Goal: Task Accomplishment & Management: Complete application form

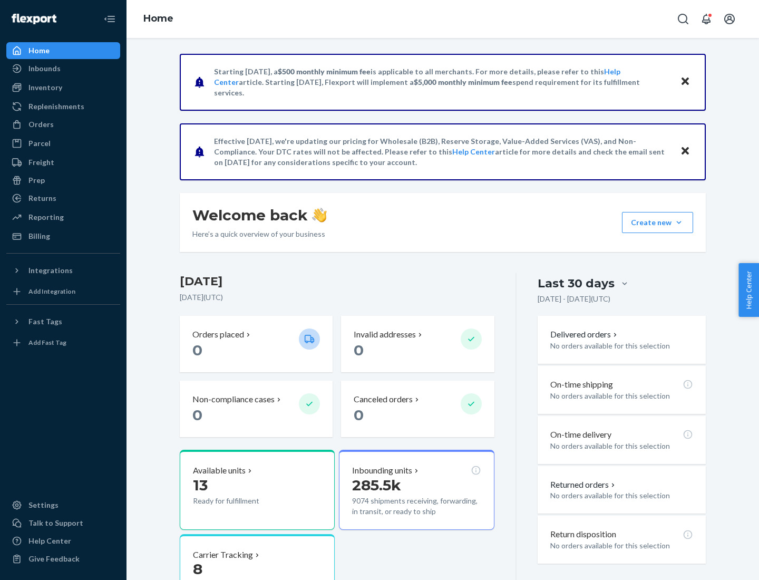
click at [679, 222] on button "Create new Create new inbound Create new order Create new product" at bounding box center [657, 222] width 71 height 21
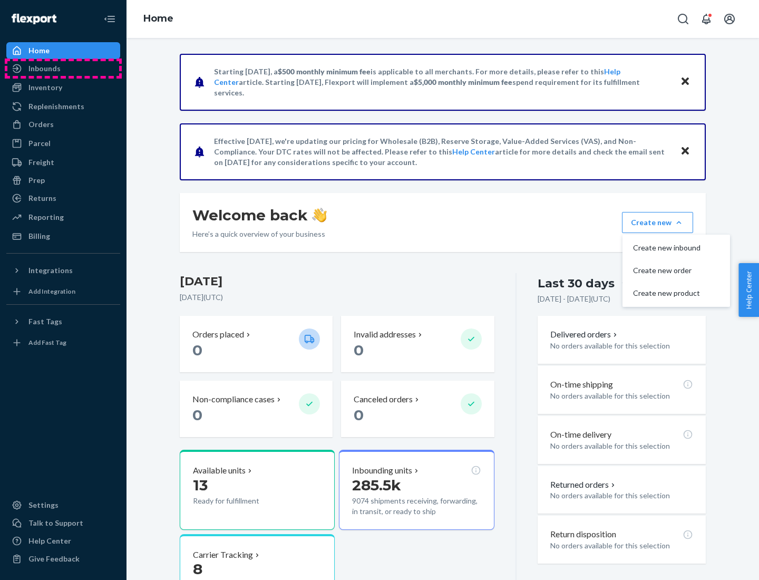
click at [63, 69] on div "Inbounds" at bounding box center [63, 68] width 112 height 15
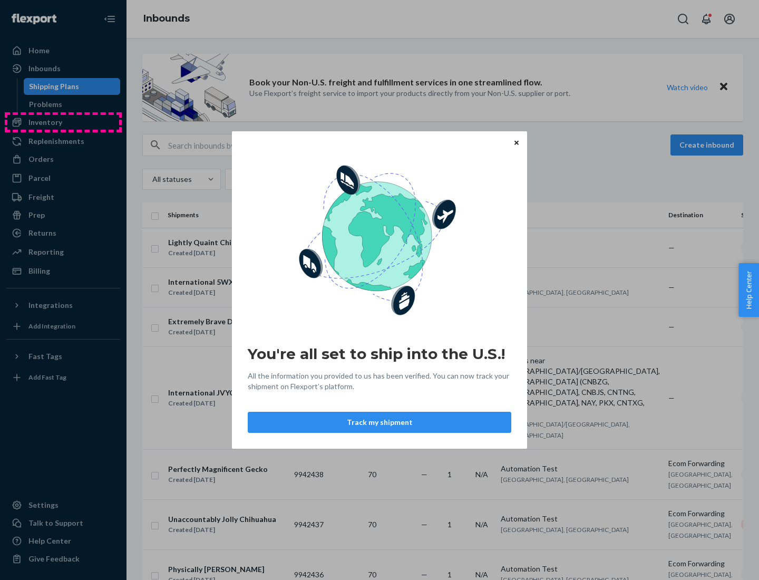
click at [63, 122] on div "You're all set to ship into the U.S.! All the information you provided to us ha…" at bounding box center [379, 290] width 759 height 580
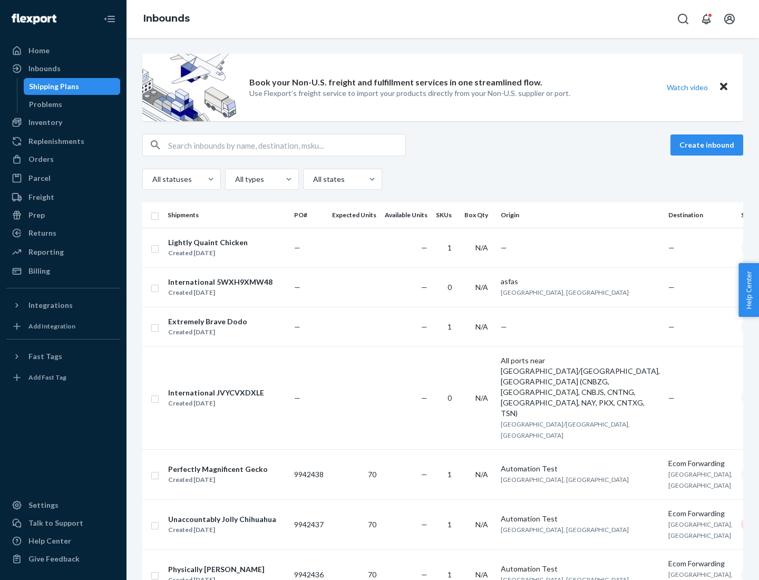
click at [443, 19] on div "Inbounds" at bounding box center [443, 19] width 633 height 38
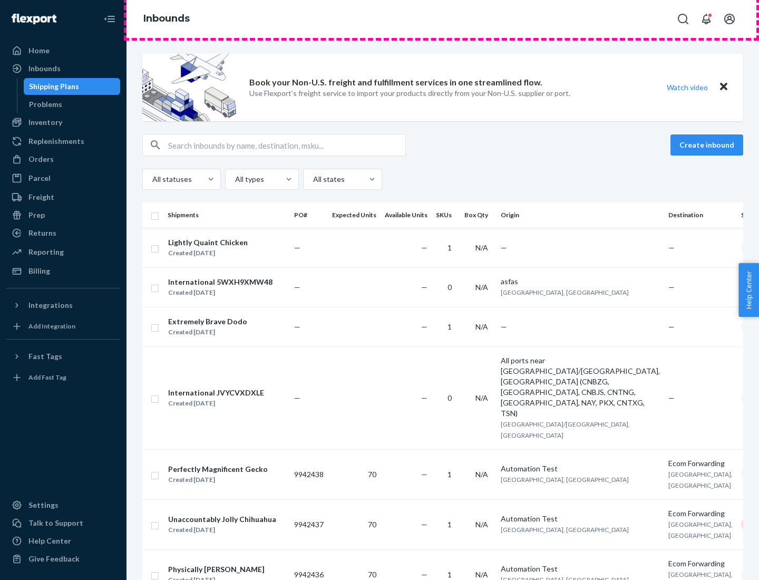
click at [443, 19] on div "Inbounds" at bounding box center [443, 19] width 633 height 38
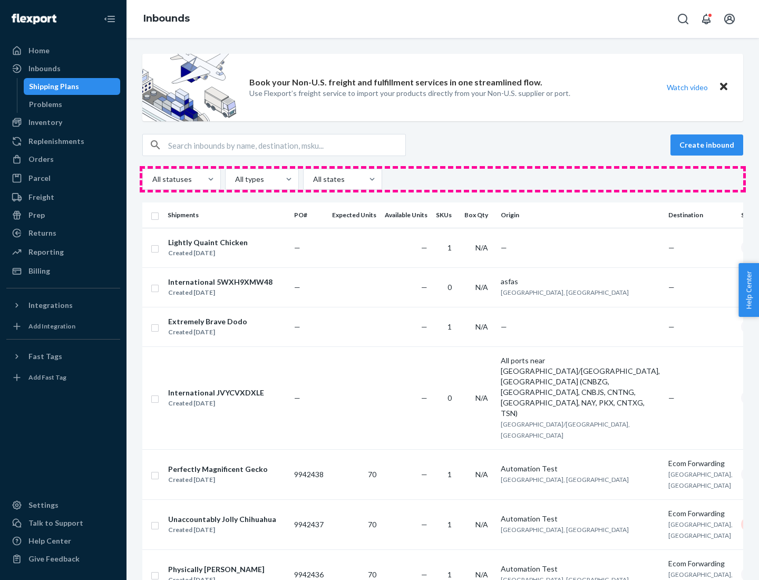
click at [443, 179] on div "All statuses All types All states" at bounding box center [442, 179] width 601 height 21
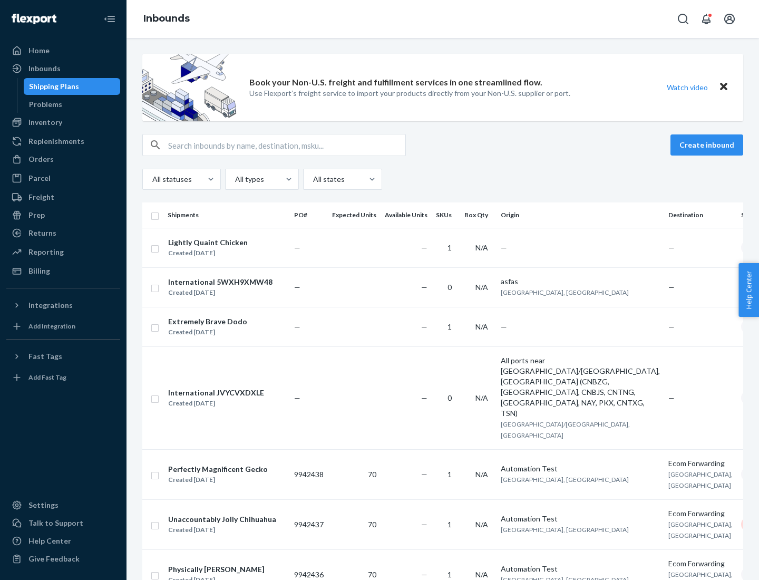
click at [52, 86] on div "Shipping Plans" at bounding box center [54, 86] width 50 height 11
click at [708, 145] on button "Create inbound" at bounding box center [707, 144] width 73 height 21
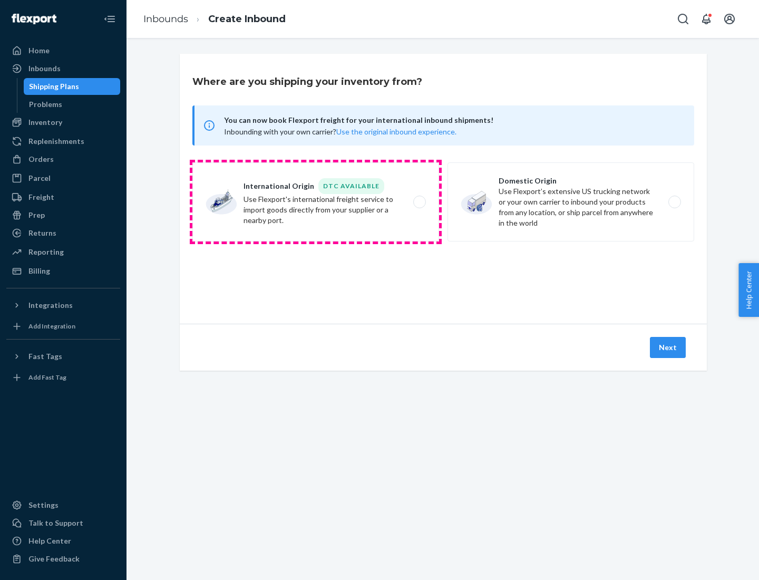
click at [316, 202] on label "International Origin DTC Available Use Flexport's international freight service…" at bounding box center [315, 201] width 247 height 79
click at [419, 202] on input "International Origin DTC Available Use Flexport's international freight service…" at bounding box center [422, 202] width 7 height 7
radio input "true"
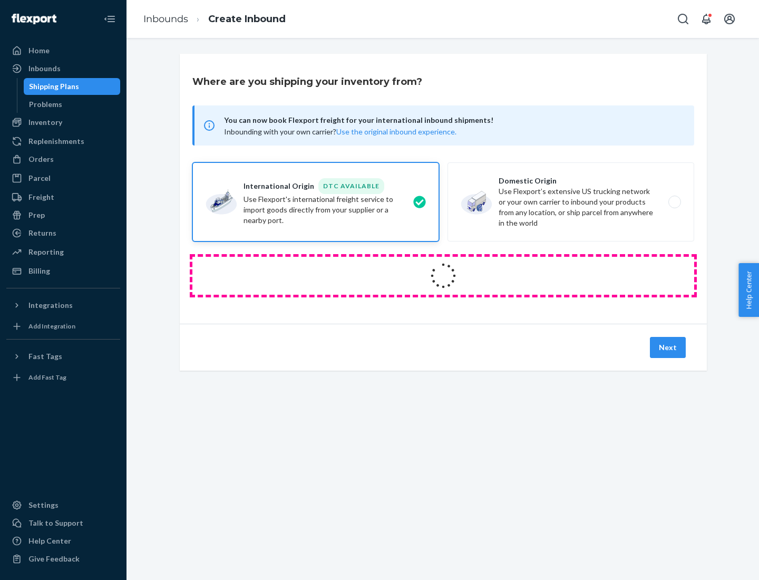
click at [443, 276] on icon at bounding box center [443, 275] width 31 height 31
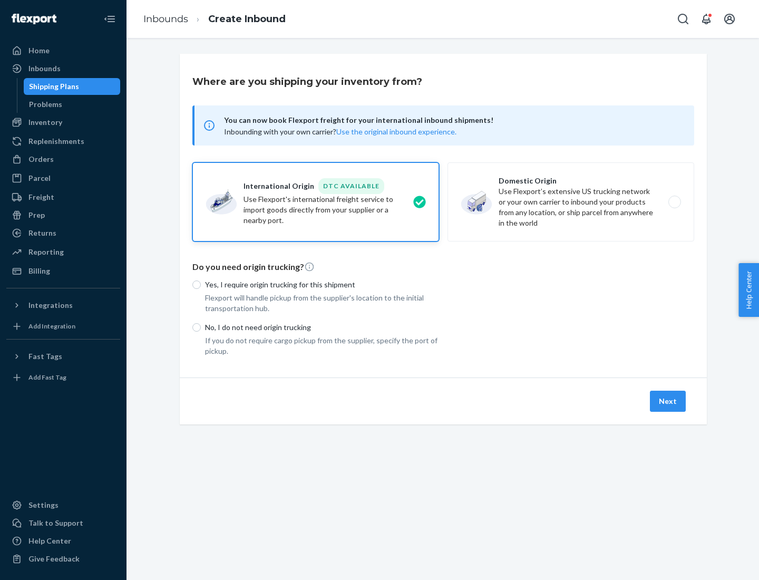
click at [322, 284] on p "Yes, I require origin trucking for this shipment" at bounding box center [322, 284] width 234 height 11
click at [201, 284] on input "Yes, I require origin trucking for this shipment" at bounding box center [196, 284] width 8 height 8
radio input "true"
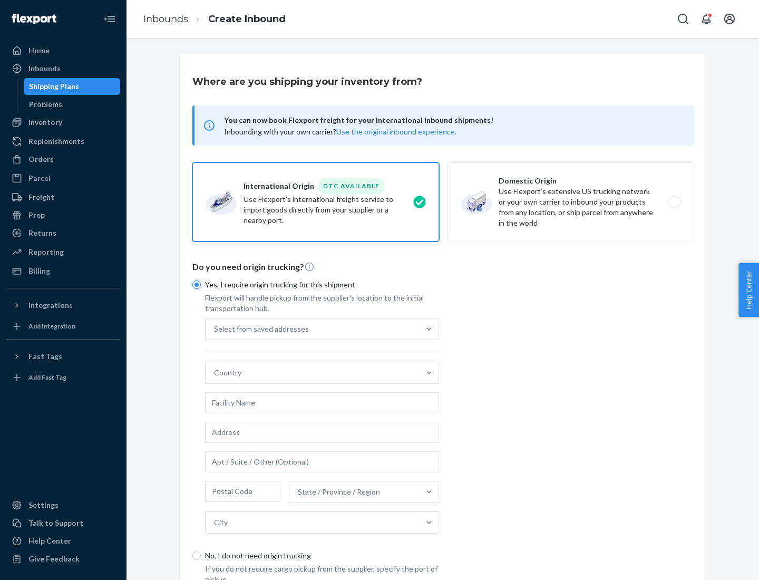
scroll to position [20, 0]
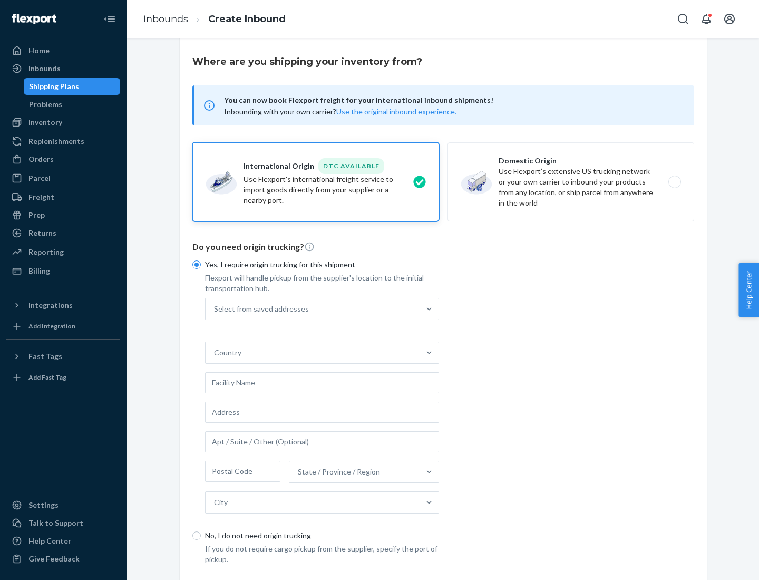
click at [313, 308] on div "Select from saved addresses" at bounding box center [313, 308] width 214 height 21
click at [215, 308] on input "Select from saved addresses" at bounding box center [214, 309] width 1 height 11
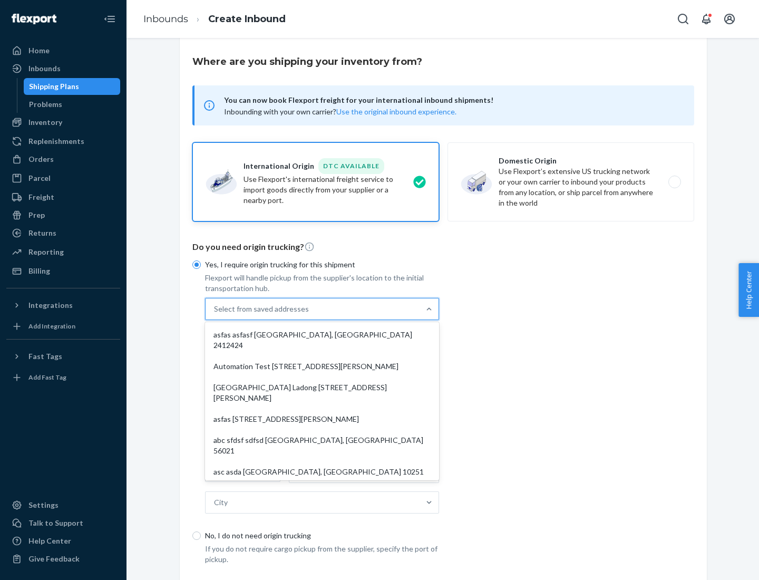
scroll to position [46, 0]
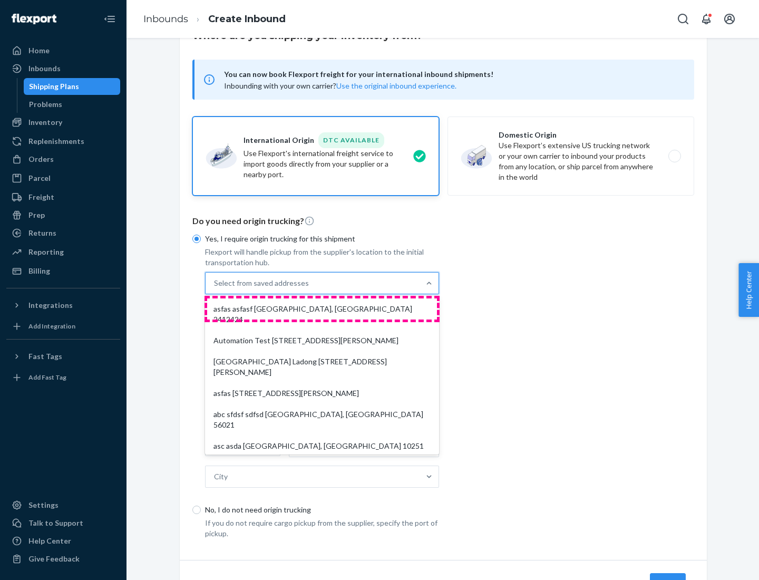
click at [322, 308] on div "asfas asfasf [GEOGRAPHIC_DATA], [GEOGRAPHIC_DATA] 2412424" at bounding box center [322, 314] width 230 height 32
click at [215, 288] on input "option asfas asfasf [GEOGRAPHIC_DATA], [GEOGRAPHIC_DATA] 2412424 focused, 1 of …" at bounding box center [214, 283] width 1 height 11
type input "asfas"
type input "asfasf"
type input "2412424"
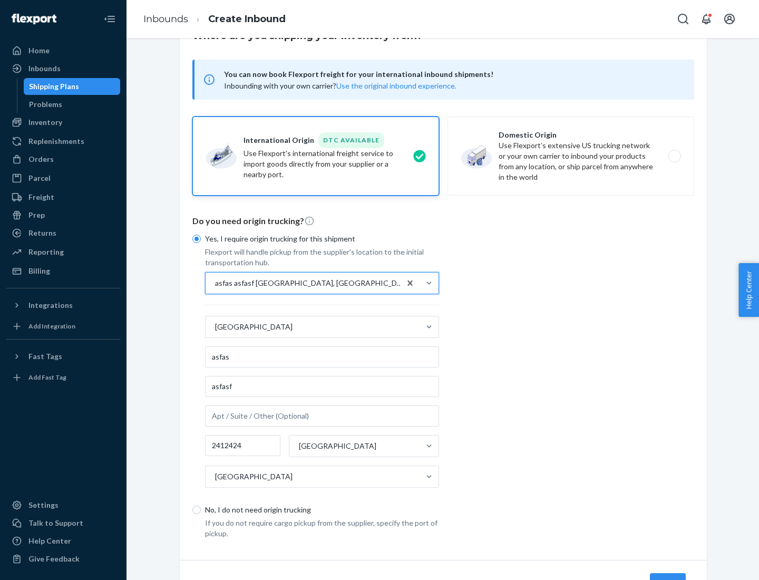
scroll to position [98, 0]
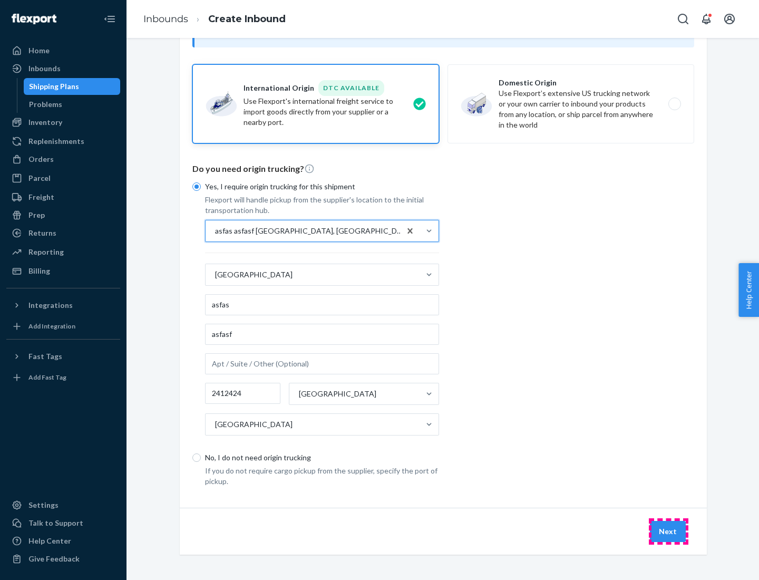
click at [668, 531] on button "Next" at bounding box center [668, 531] width 36 height 21
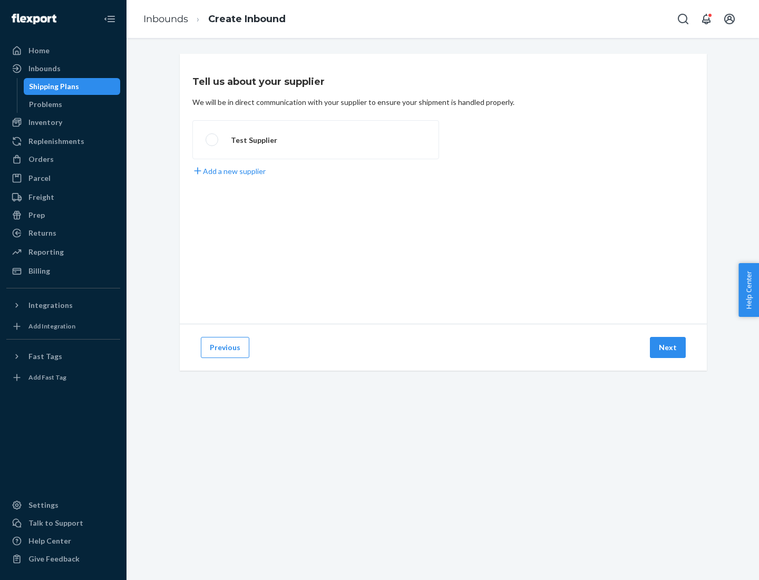
click at [316, 140] on label "Test Supplier" at bounding box center [315, 139] width 247 height 39
click at [212, 140] on input "Test Supplier" at bounding box center [209, 140] width 7 height 7
radio input "true"
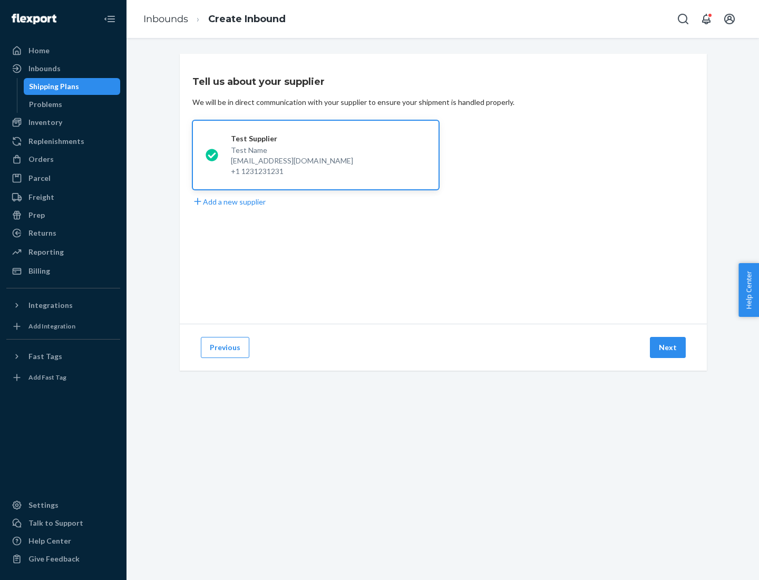
click at [668, 347] on button "Next" at bounding box center [668, 347] width 36 height 21
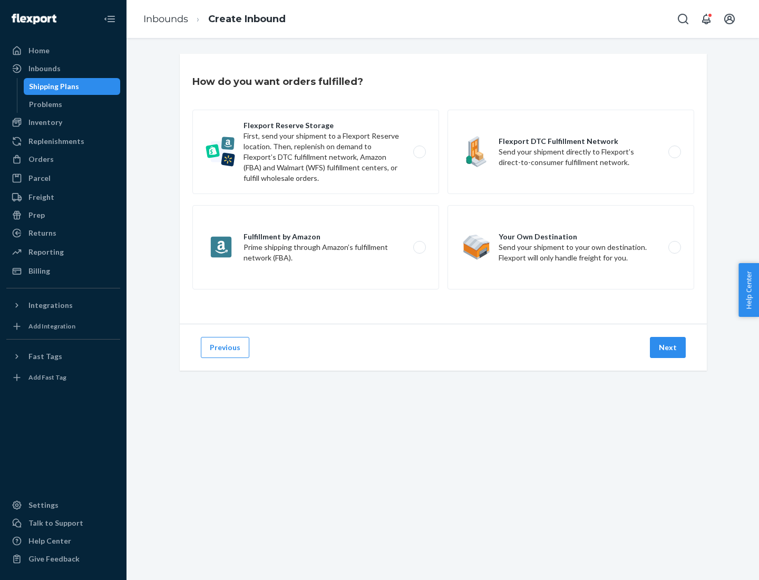
click at [316, 247] on label "Fulfillment by Amazon Prime shipping through Amazon’s fulfillment network (FBA)." at bounding box center [315, 247] width 247 height 84
click at [419, 247] on input "Fulfillment by Amazon Prime shipping through Amazon’s fulfillment network (FBA)." at bounding box center [422, 247] width 7 height 7
radio input "true"
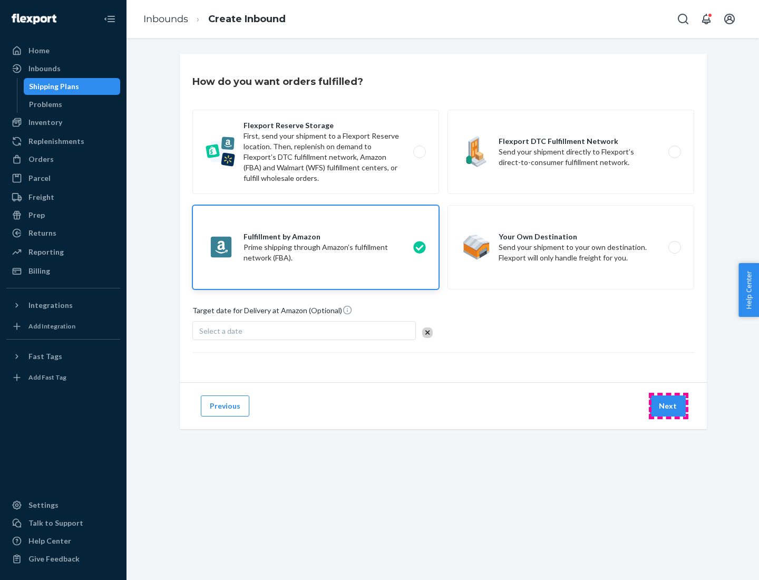
click at [668, 406] on button "Next" at bounding box center [668, 405] width 36 height 21
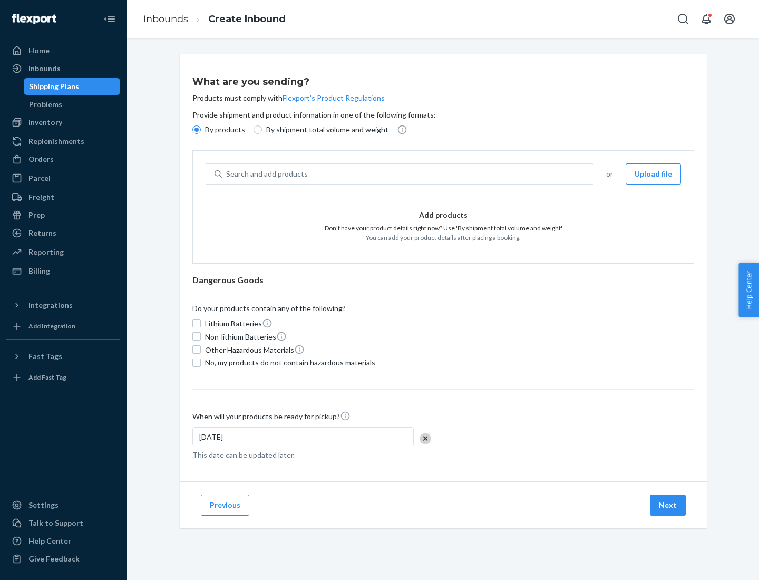
click at [324, 130] on p "By shipment total volume and weight" at bounding box center [327, 129] width 122 height 11
click at [262, 130] on input "By shipment total volume and weight" at bounding box center [258, 129] width 8 height 8
radio input "true"
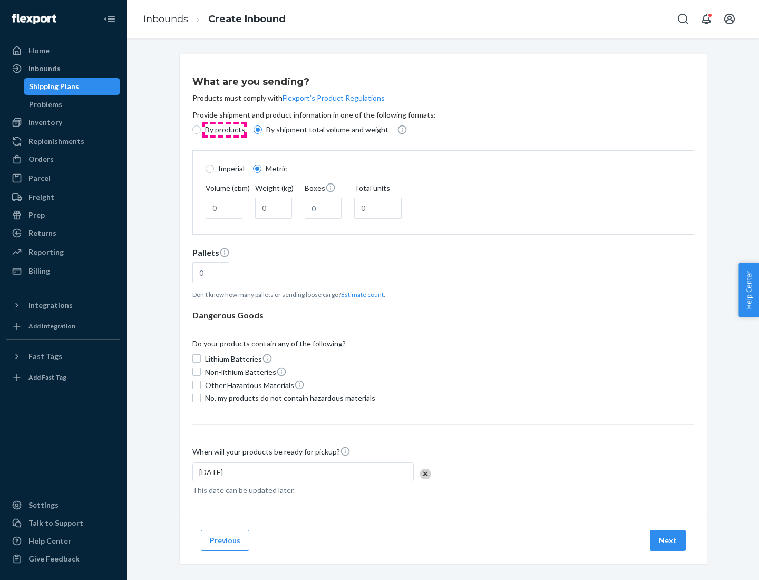
click at [224, 130] on p "By products" at bounding box center [225, 129] width 40 height 11
click at [201, 130] on input "By products" at bounding box center [196, 129] width 8 height 8
radio input "true"
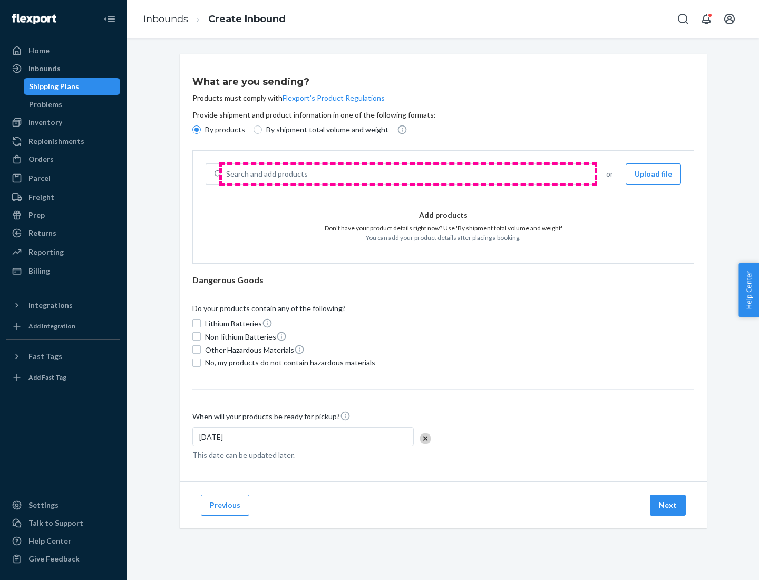
click at [408, 174] on div "Search and add products" at bounding box center [407, 173] width 371 height 19
click at [227, 174] on input "Search and add products" at bounding box center [226, 174] width 1 height 11
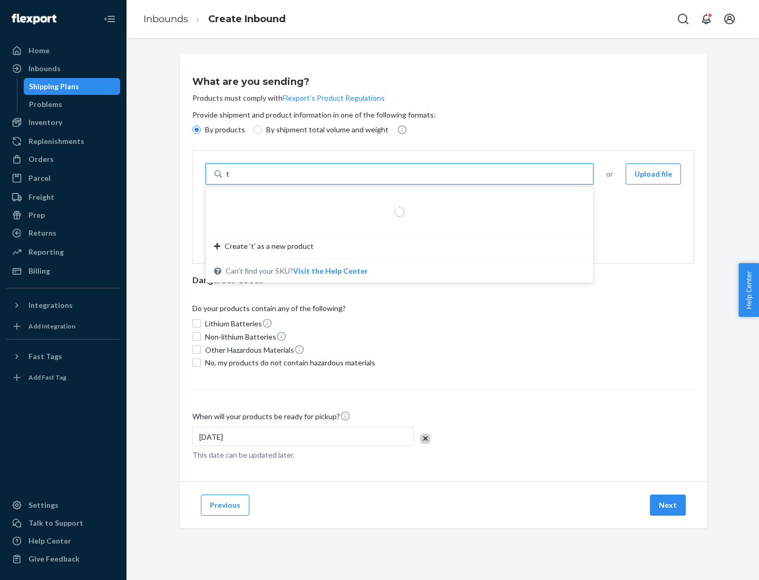
type input "test"
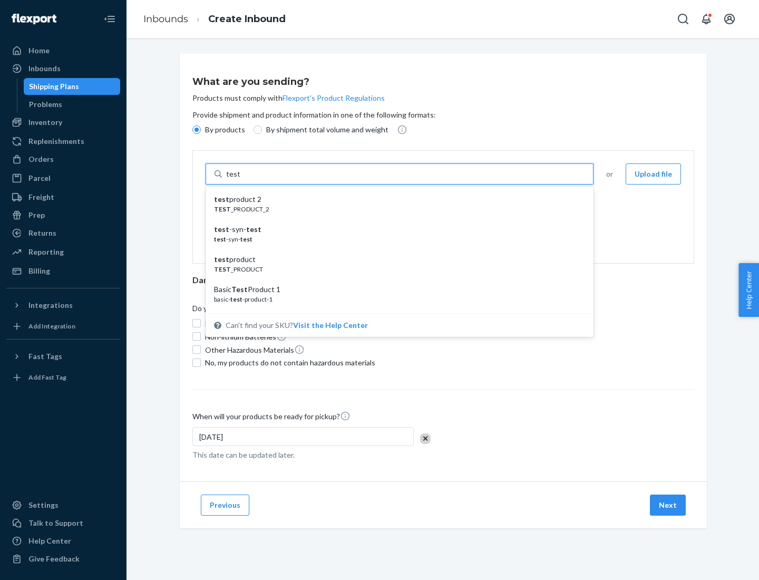
click at [396, 199] on div "test product 2" at bounding box center [395, 199] width 363 height 11
click at [240, 179] on input "test" at bounding box center [233, 174] width 14 height 11
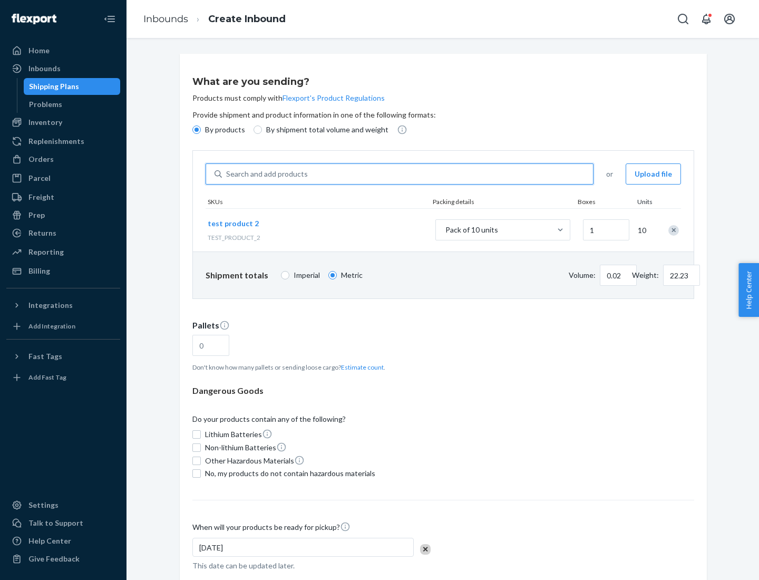
type input "0.02"
type input "22.23"
type input "1"
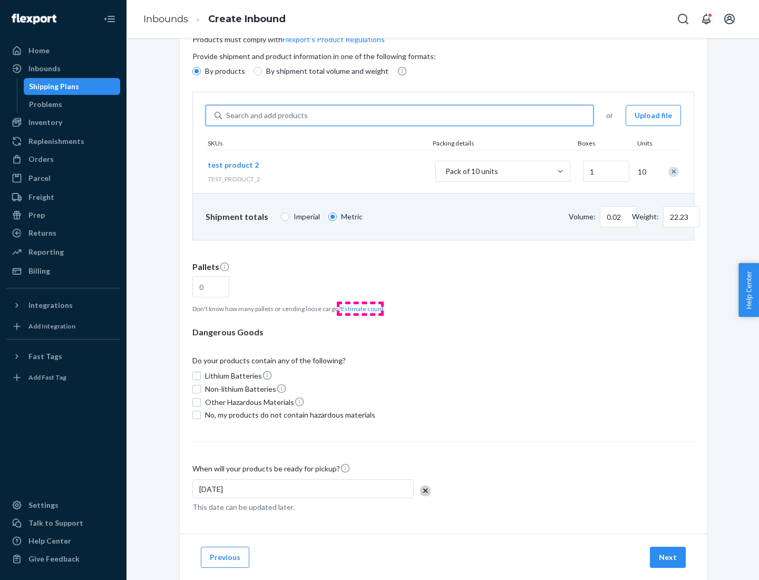
click at [360, 308] on button "Estimate count" at bounding box center [362, 308] width 43 height 9
type input "1"
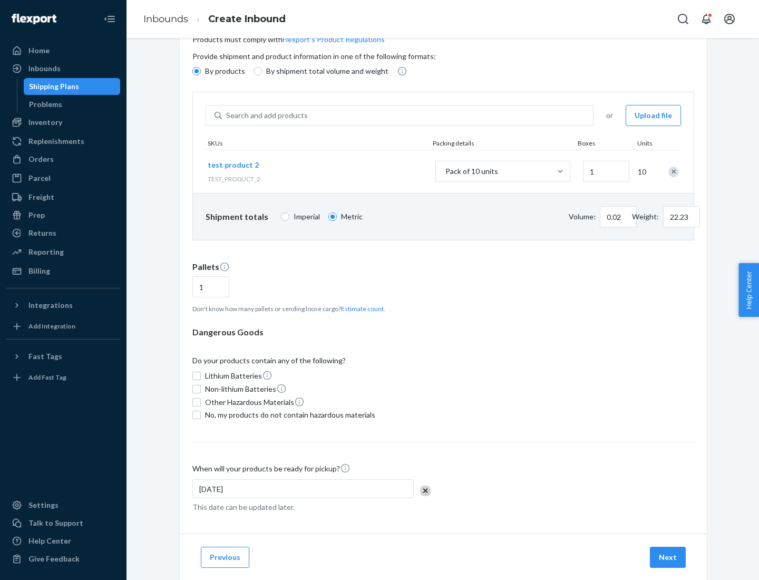
scroll to position [84, 0]
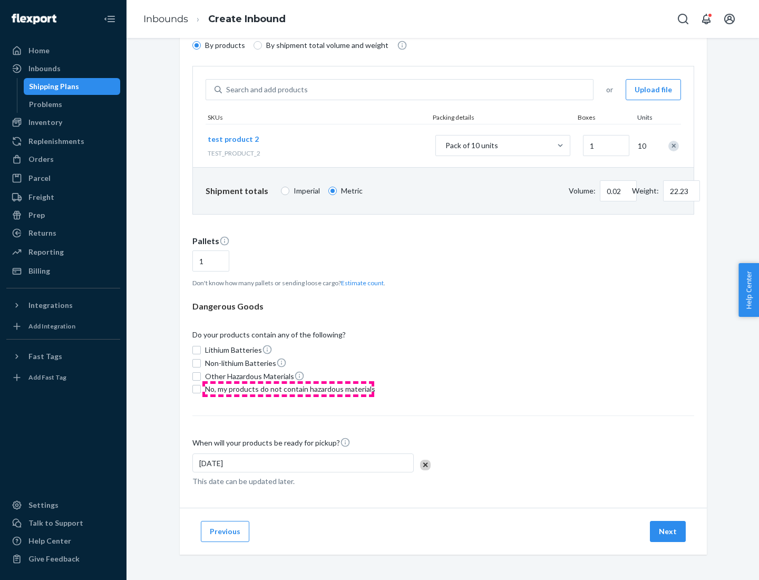
click at [288, 389] on span "No, my products do not contain hazardous materials" at bounding box center [290, 389] width 170 height 11
click at [201, 389] on input "No, my products do not contain hazardous materials" at bounding box center [196, 389] width 8 height 8
checkbox input "true"
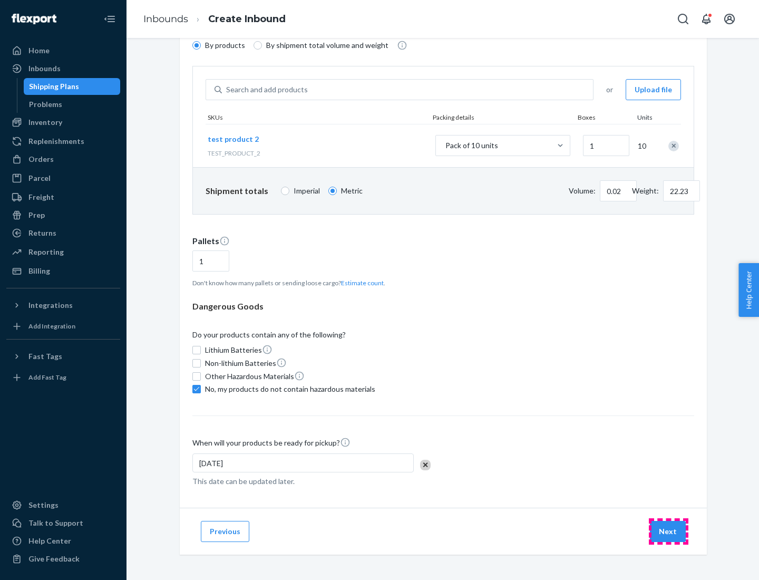
click at [668, 531] on button "Next" at bounding box center [668, 531] width 36 height 21
